Goal: Task Accomplishment & Management: Use online tool/utility

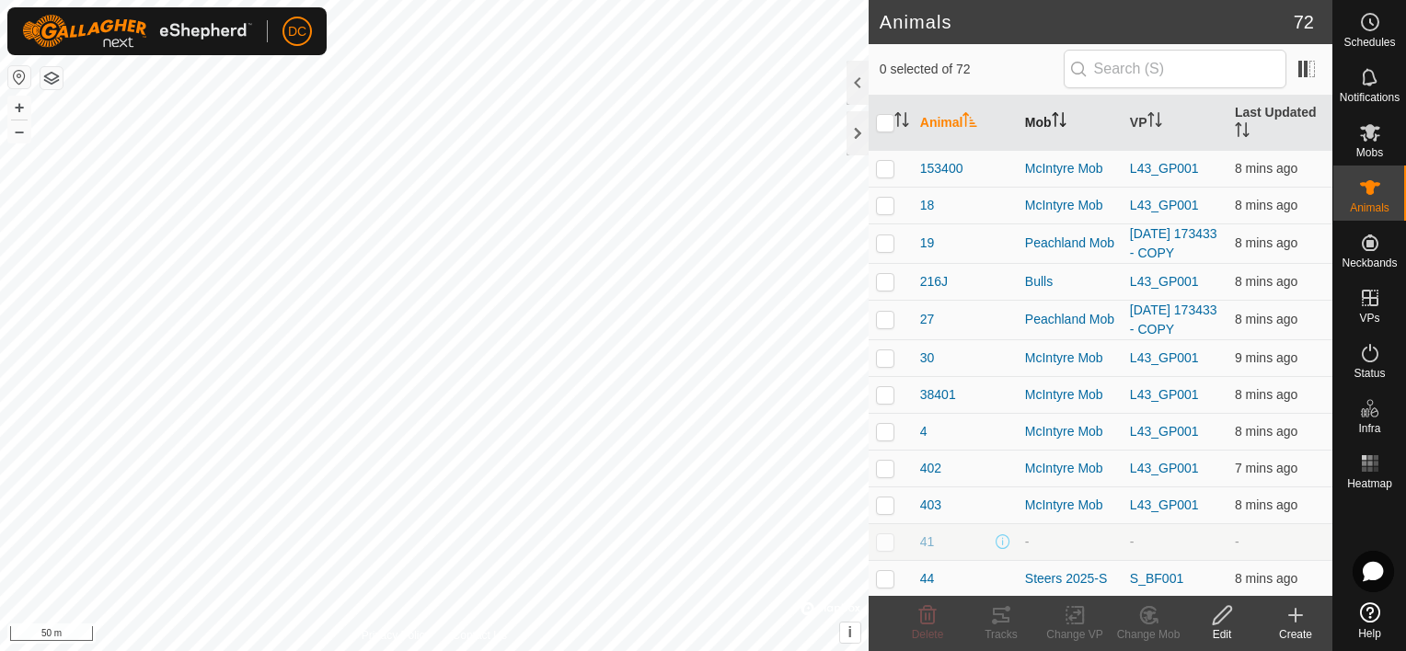
click at [1062, 110] on th "Mob" at bounding box center [1069, 123] width 105 height 55
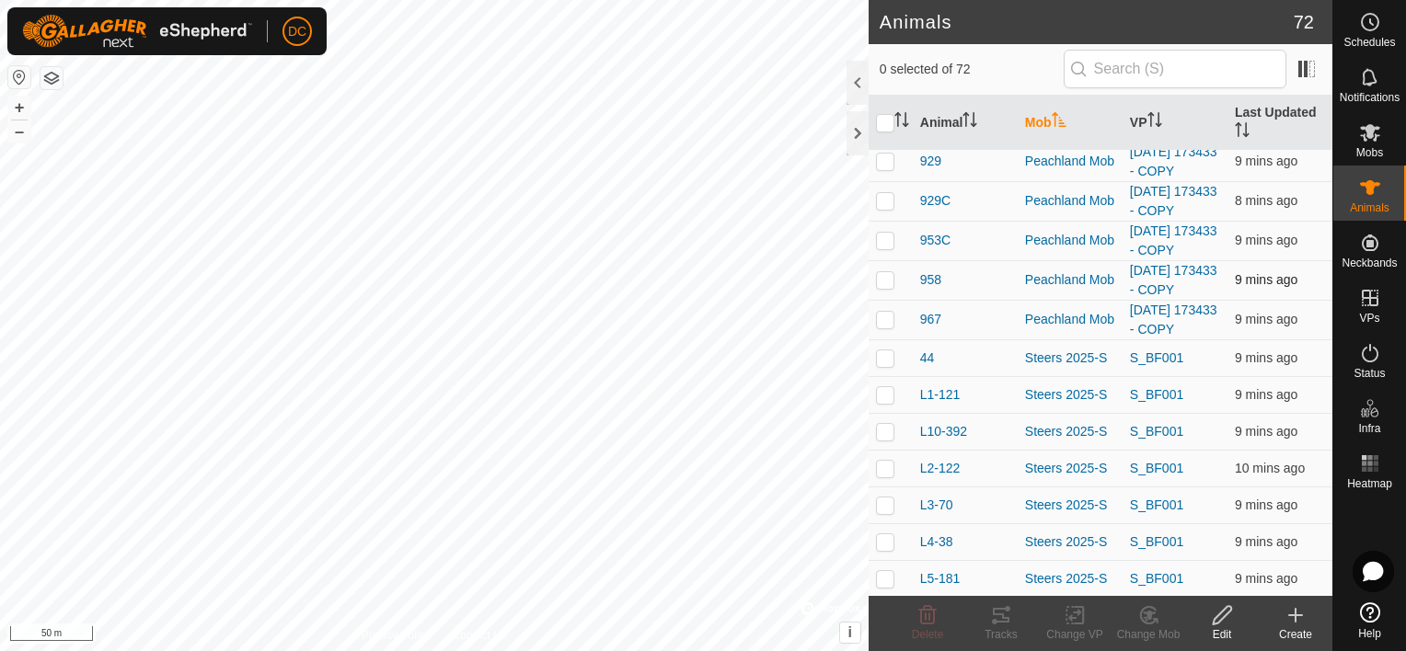
scroll to position [1748, 0]
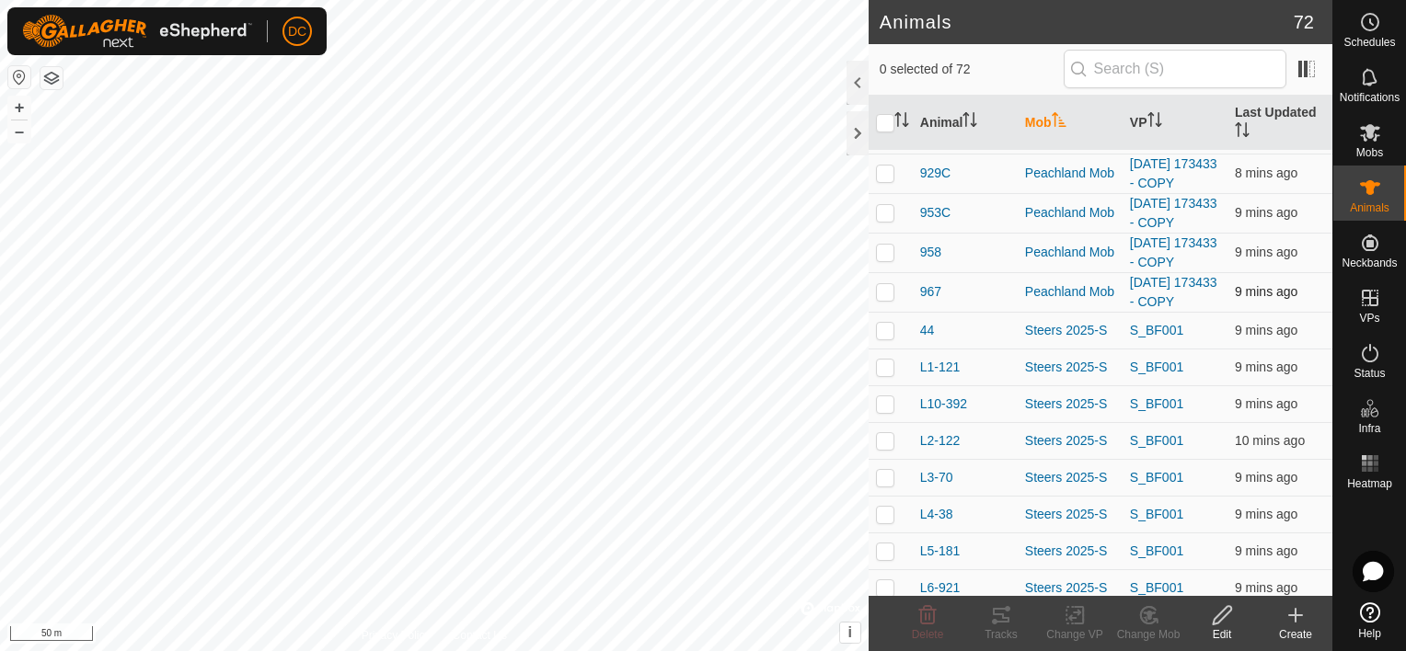
click at [887, 286] on p-checkbox at bounding box center [885, 291] width 18 height 15
checkbox input "true"
click at [997, 615] on icon at bounding box center [1001, 615] width 22 height 22
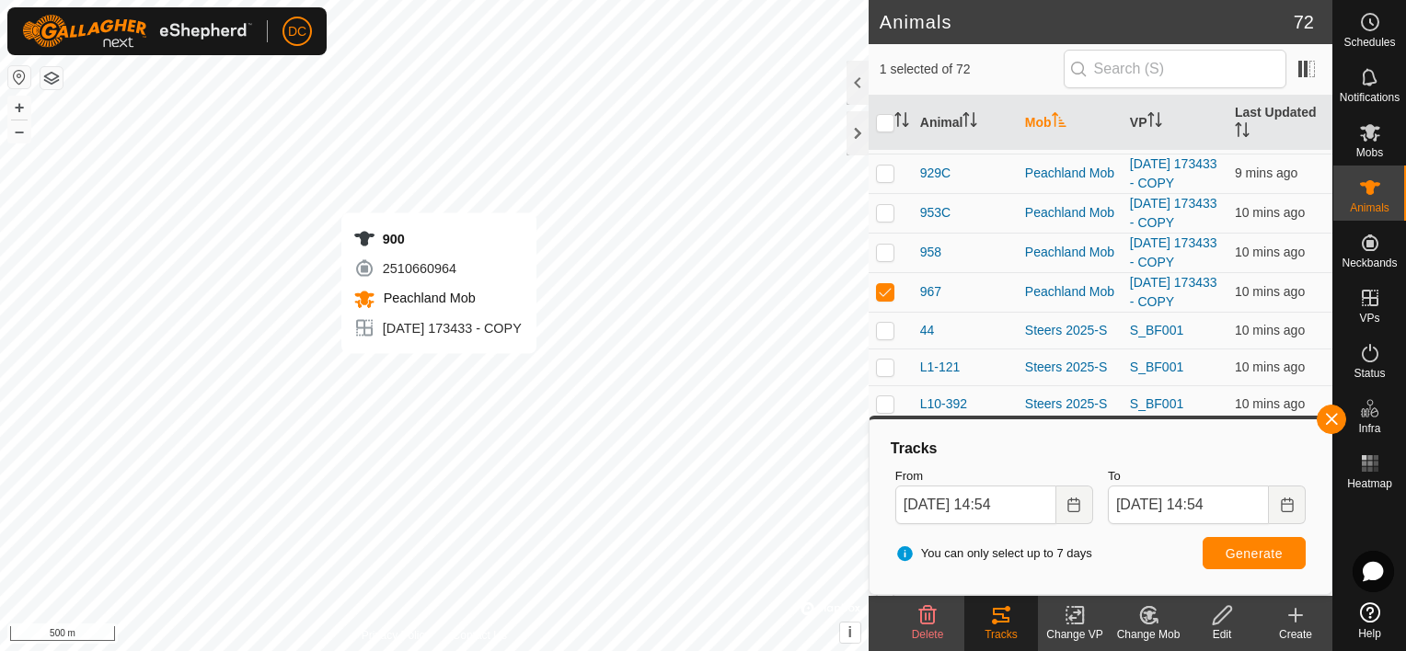
checkbox input "true"
checkbox input "false"
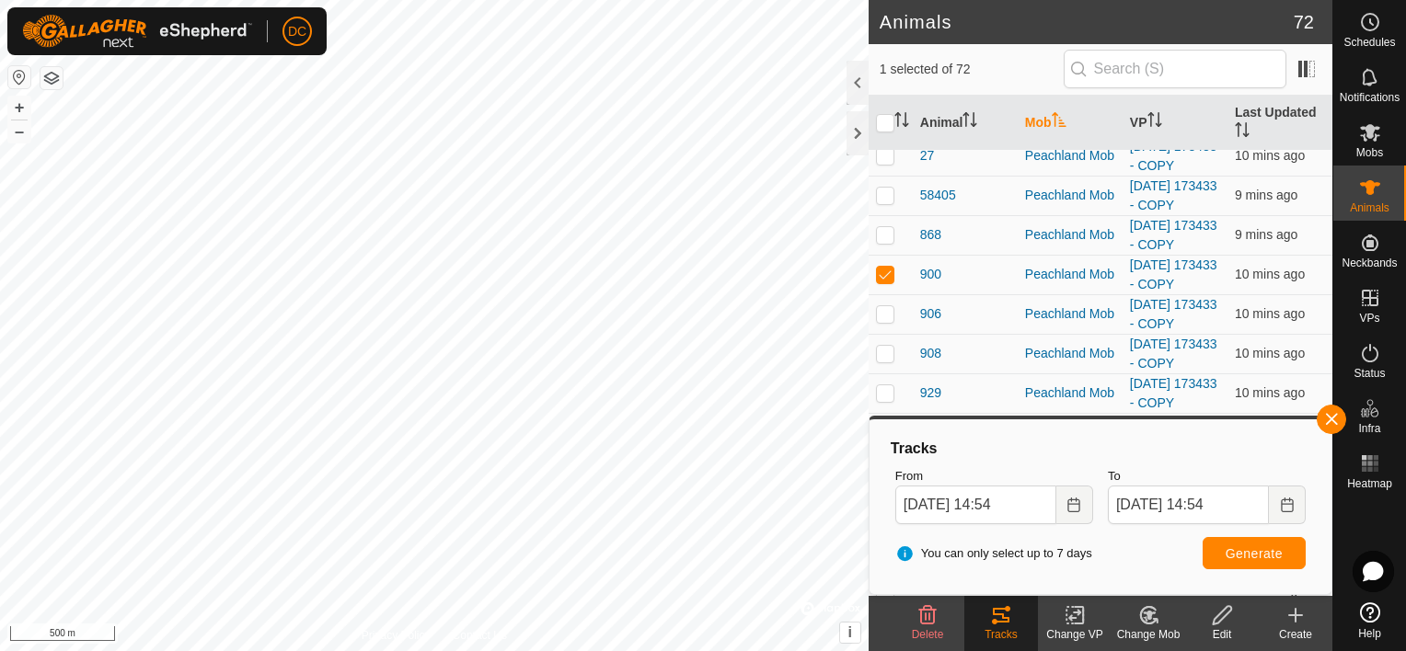
scroll to position [1406, 0]
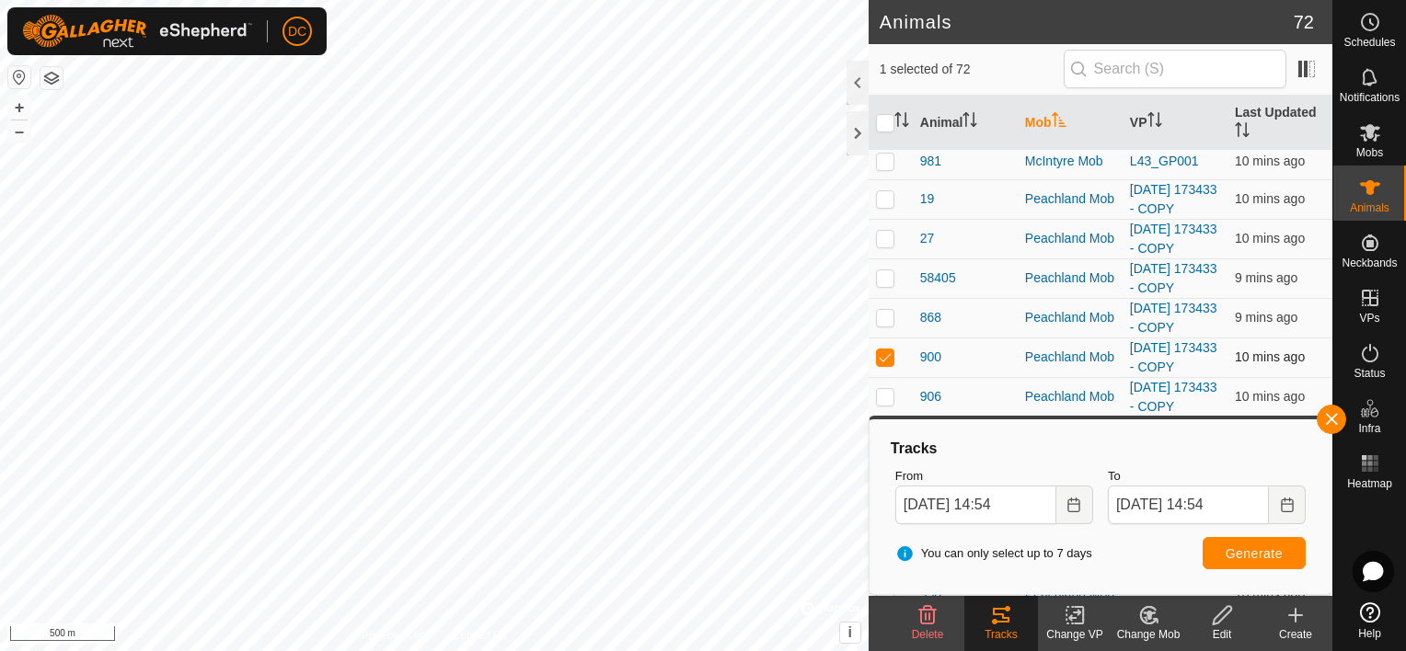
click at [879, 355] on p-checkbox at bounding box center [885, 357] width 18 height 15
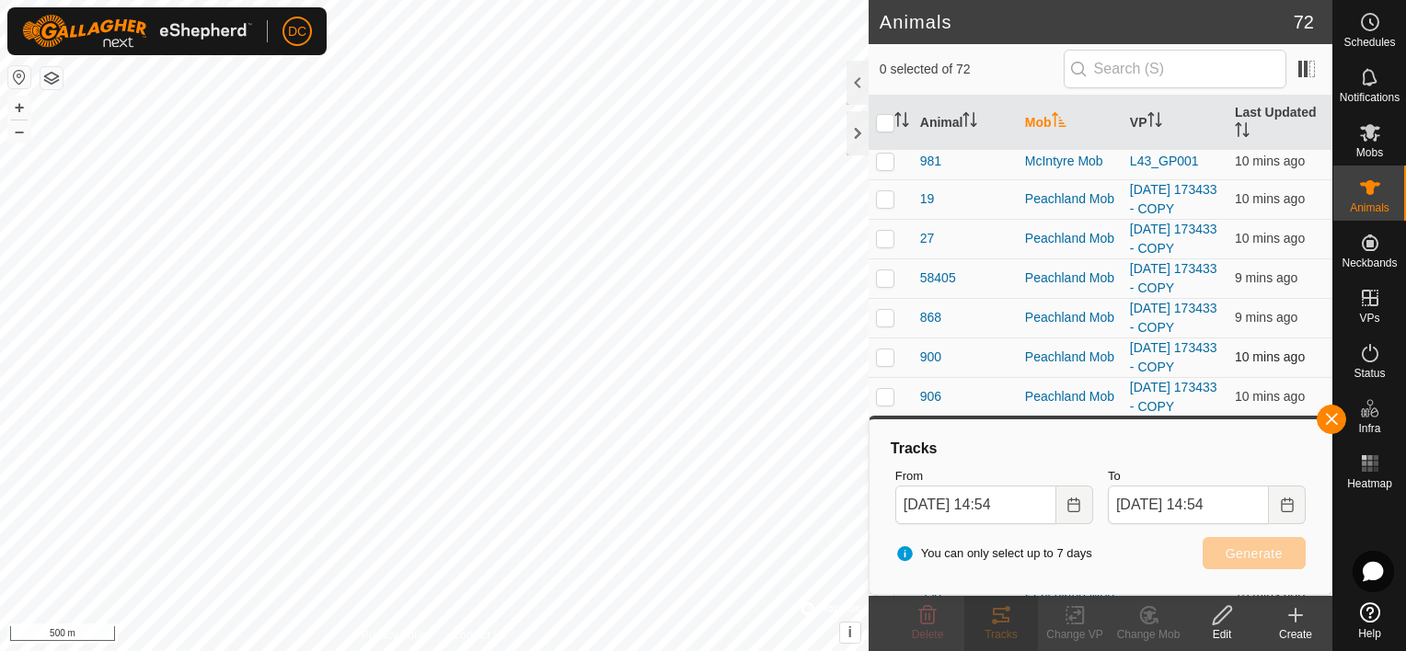
click at [879, 355] on p-checkbox at bounding box center [885, 357] width 18 height 15
checkbox input "true"
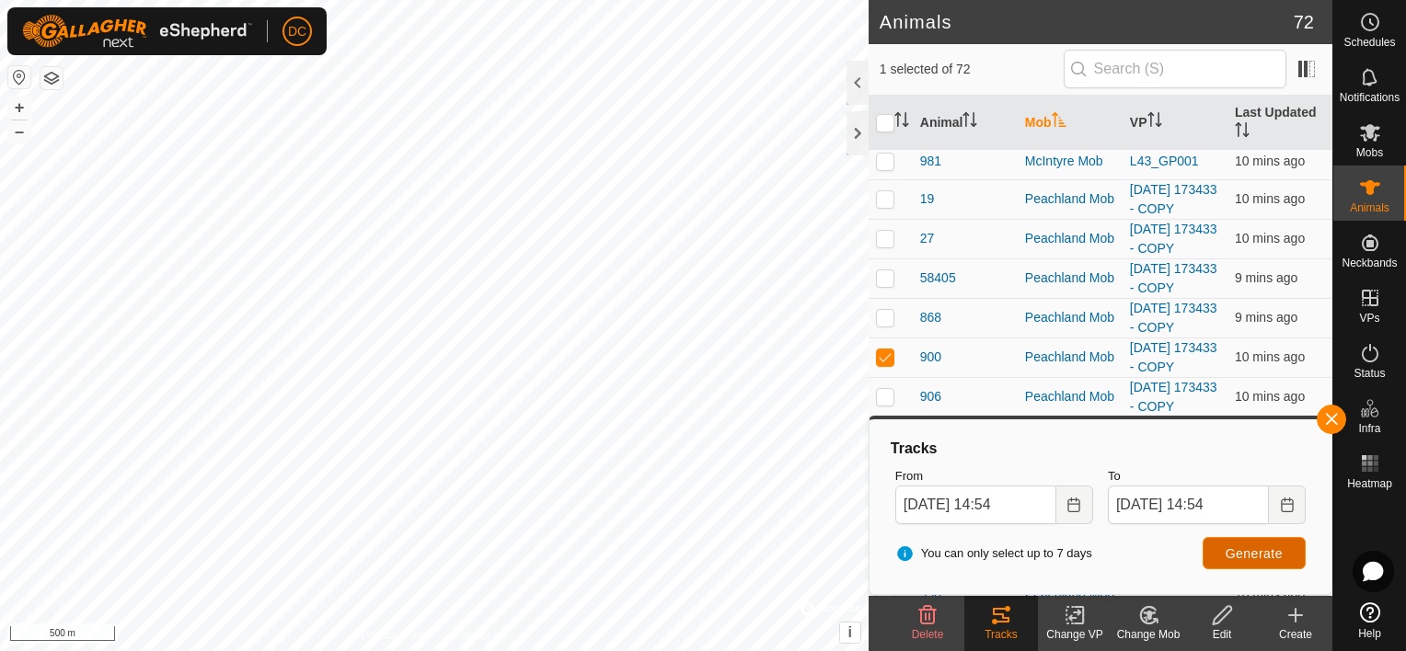
click at [1255, 552] on span "Generate" at bounding box center [1253, 553] width 57 height 15
